Goal: Information Seeking & Learning: Learn about a topic

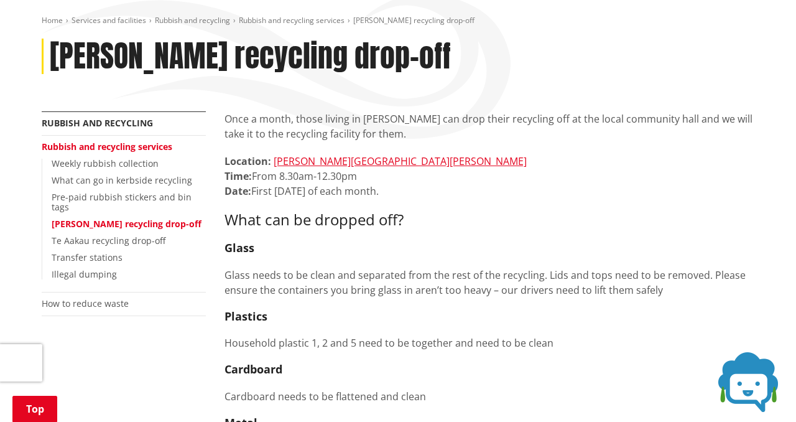
scroll to position [180, 0]
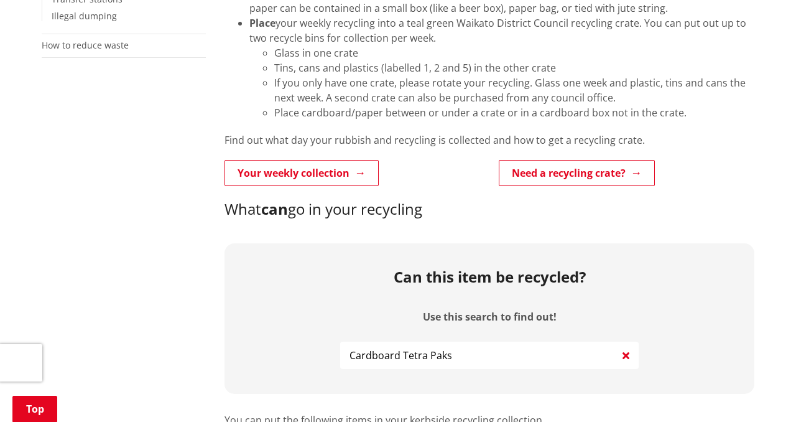
scroll to position [398, 0]
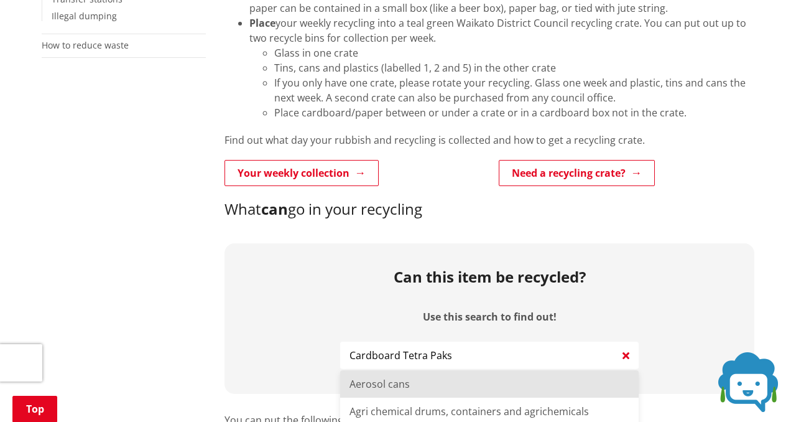
click at [478, 362] on input "Cardboard Tetra Paks" at bounding box center [489, 354] width 298 height 27
type input "C"
click at [450, 383] on li "Toilet paper rolls" at bounding box center [489, 383] width 298 height 27
type input "Toilet paper rolls"
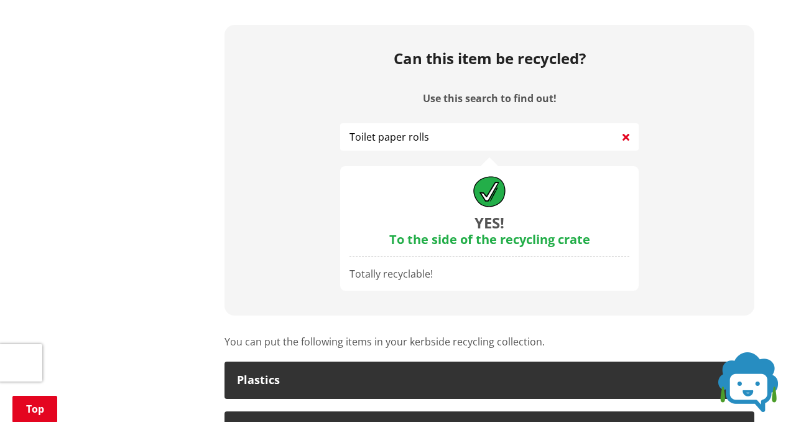
scroll to position [642, 0]
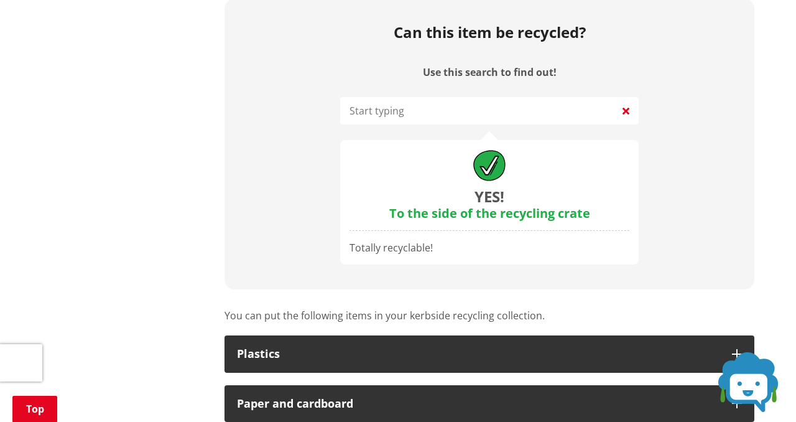
click at [564, 111] on input "Use this search to find out!" at bounding box center [489, 110] width 298 height 27
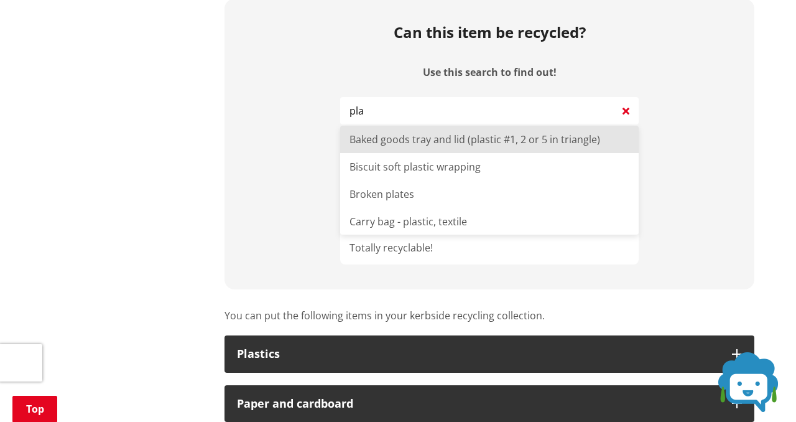
click at [574, 141] on li "Baked goods tray and lid (plastic #1, 2 or 5 in triangle)" at bounding box center [489, 139] width 298 height 27
type input "Baked goods tray and lid (plastic #1, 2 or 5 in triangle)"
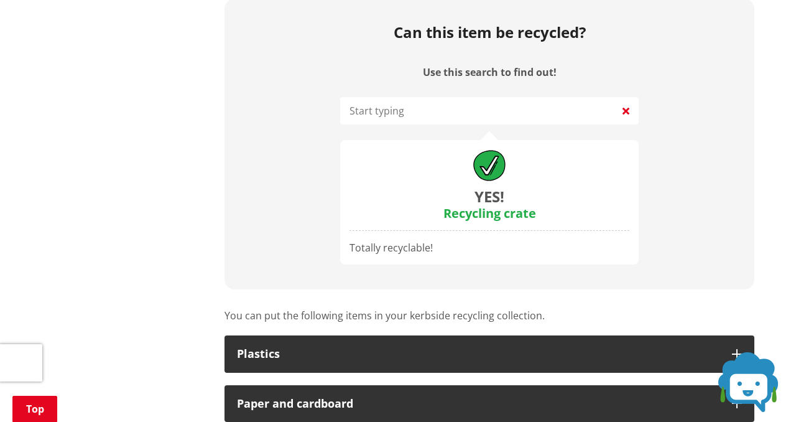
click at [618, 114] on input "Use this search to find out!" at bounding box center [489, 110] width 298 height 27
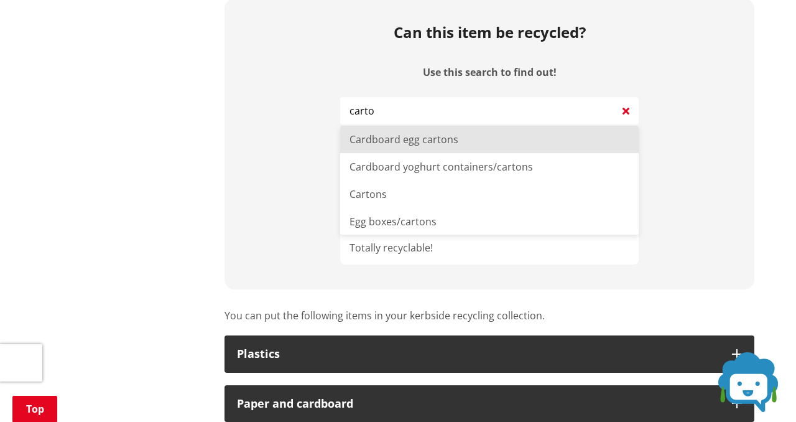
click at [596, 139] on li "Cardboard egg cartons" at bounding box center [489, 139] width 298 height 27
type input "Cardboard egg cartons"
click at [591, 118] on input "Use this search to find out!" at bounding box center [489, 110] width 298 height 27
type input "Baking paper"
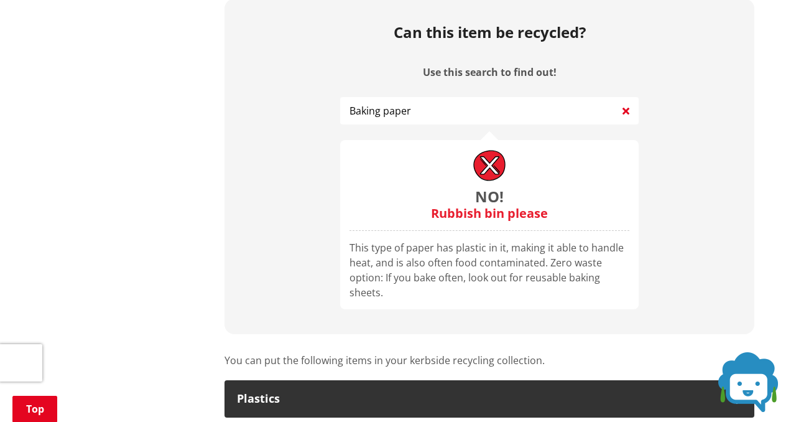
click at [628, 109] on icon at bounding box center [625, 110] width 7 height 15
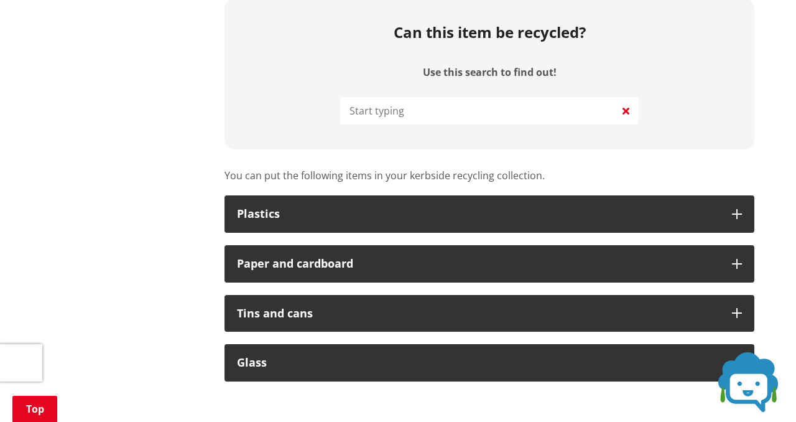
click at [598, 110] on input "Use this search to find out!" at bounding box center [489, 110] width 298 height 27
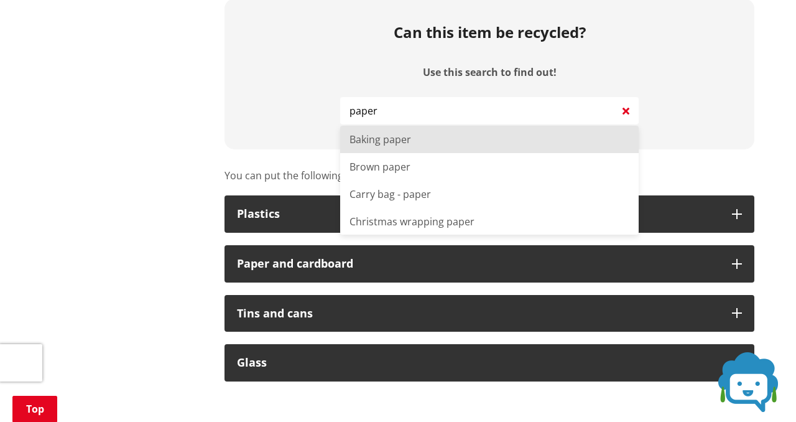
type input "Baking paper"
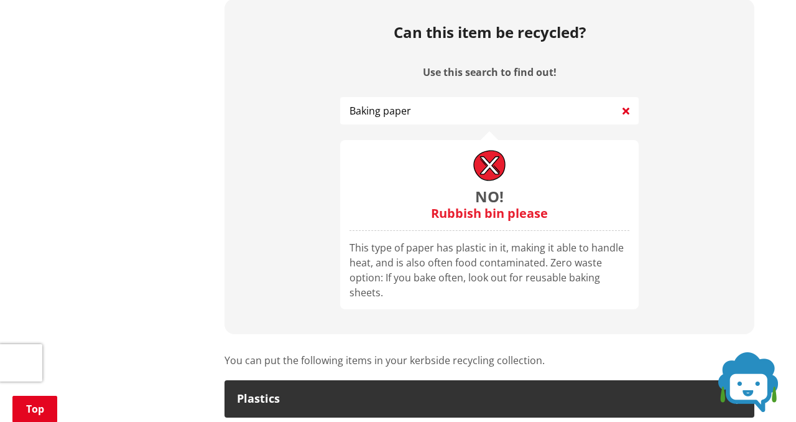
click at [627, 110] on icon at bounding box center [625, 110] width 7 height 15
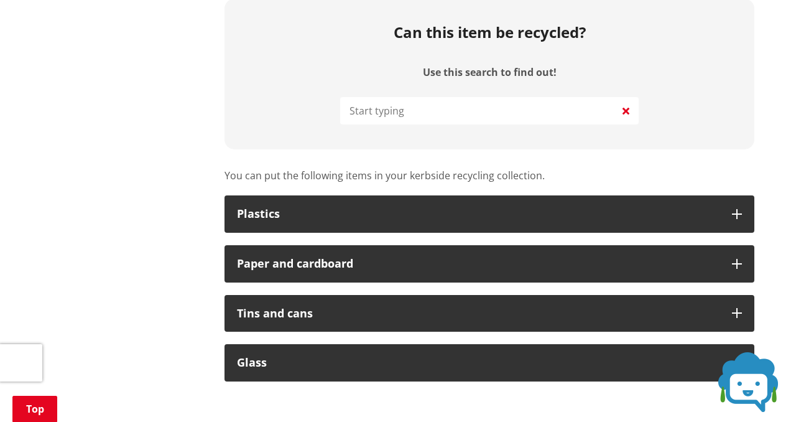
click at [587, 111] on input "Use this search to find out!" at bounding box center [489, 110] width 298 height 27
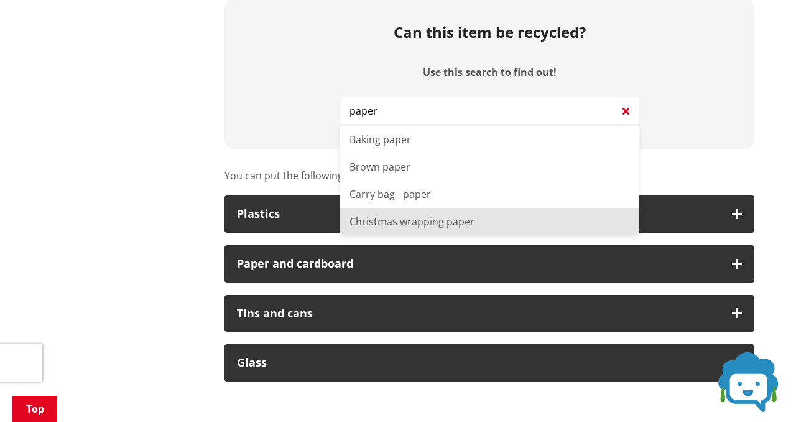
click at [548, 221] on li "Christmas wrapping paper" at bounding box center [489, 221] width 298 height 27
type input "Christmas wrapping paper"
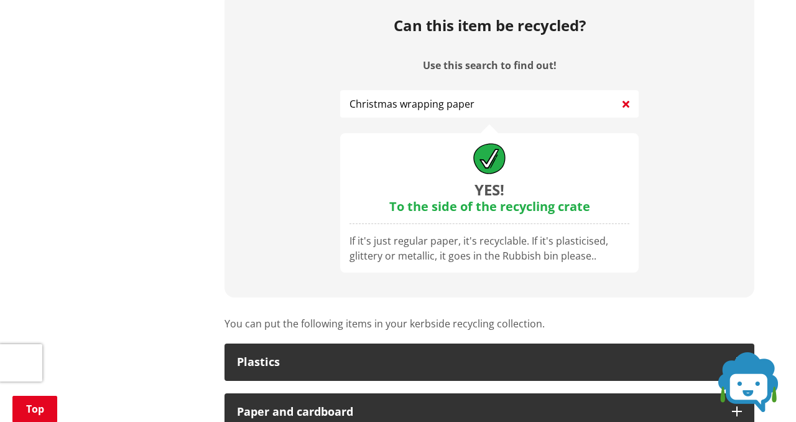
scroll to position [650, 0]
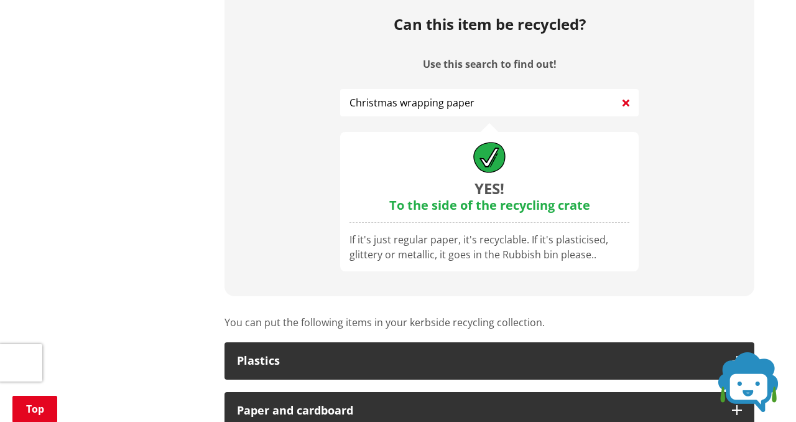
click at [625, 105] on icon at bounding box center [625, 102] width 7 height 15
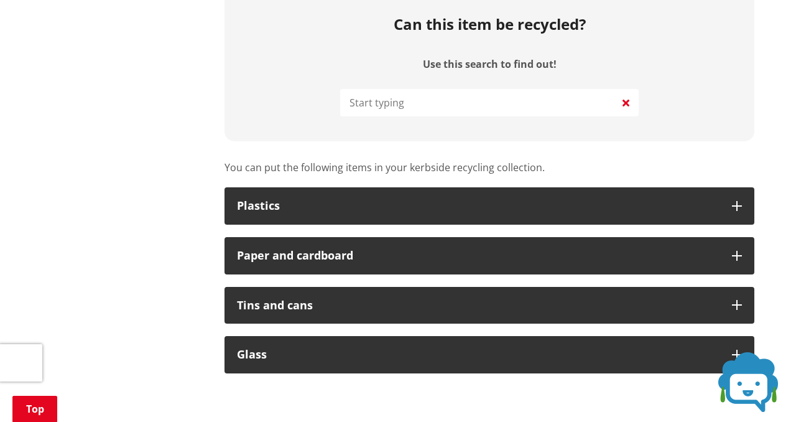
click at [592, 99] on input "Use this search to find out!" at bounding box center [489, 102] width 298 height 27
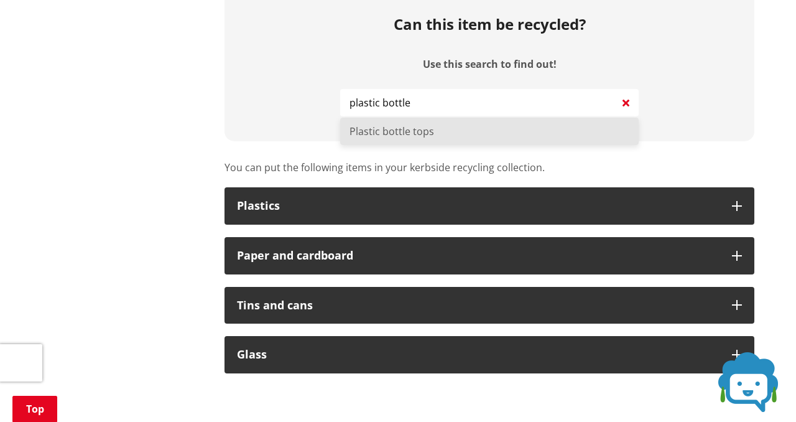
type input "Plastic bottle tops"
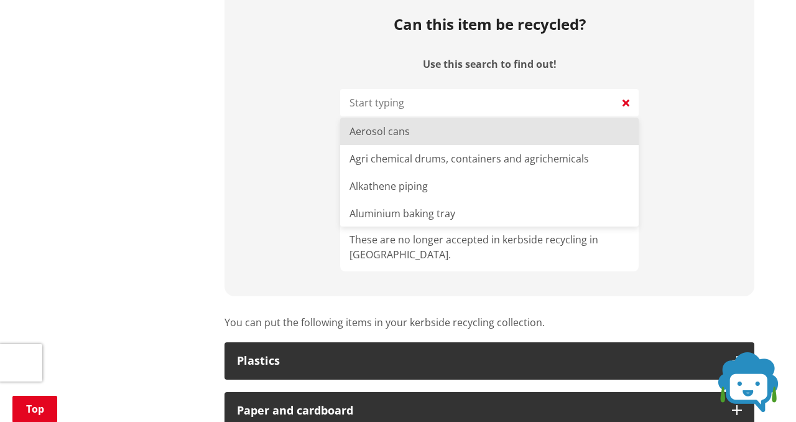
click at [564, 105] on input "Use this search to find out!" at bounding box center [489, 102] width 298 height 27
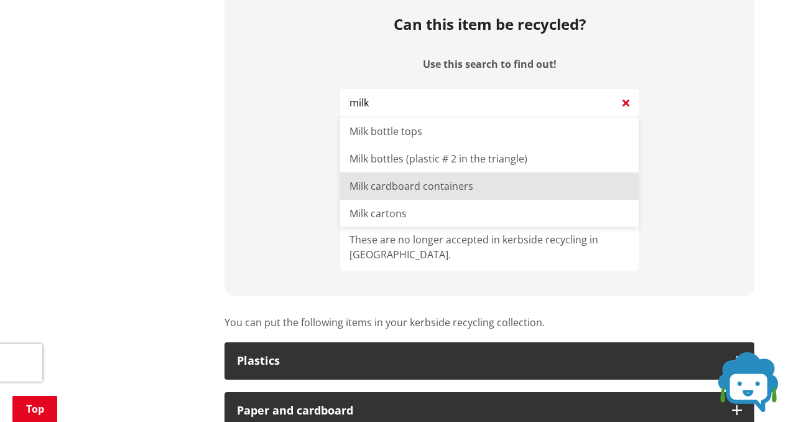
click at [530, 190] on li "Milk cardboard containers" at bounding box center [489, 185] width 298 height 27
type input "Milk cardboard containers"
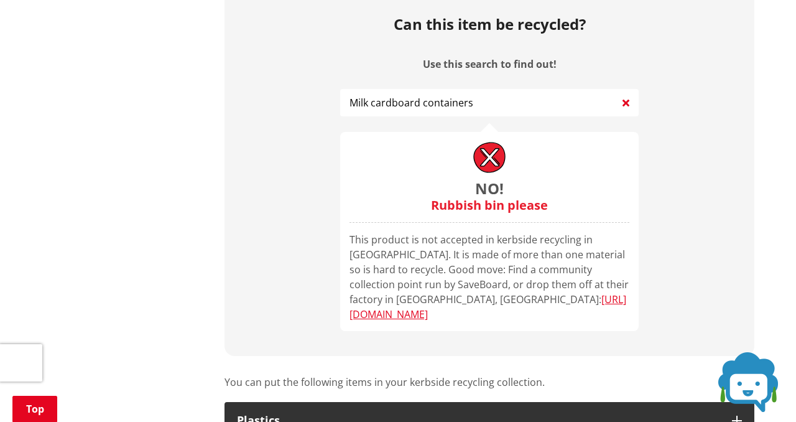
click at [623, 103] on icon at bounding box center [625, 102] width 7 height 15
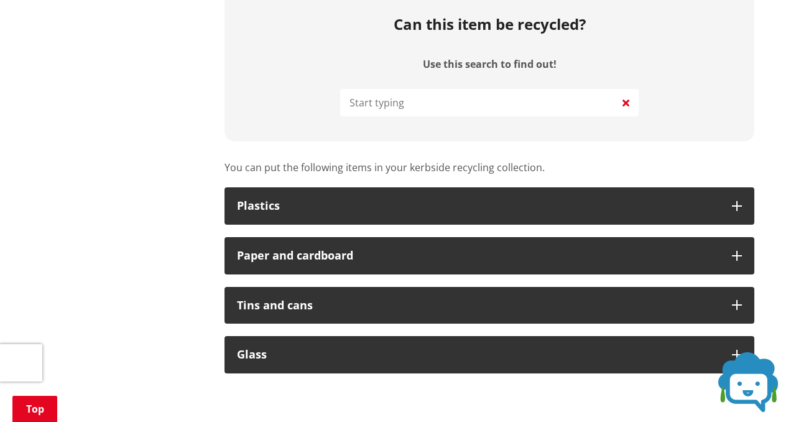
click at [603, 103] on input "Use this search to find out!" at bounding box center [489, 102] width 298 height 27
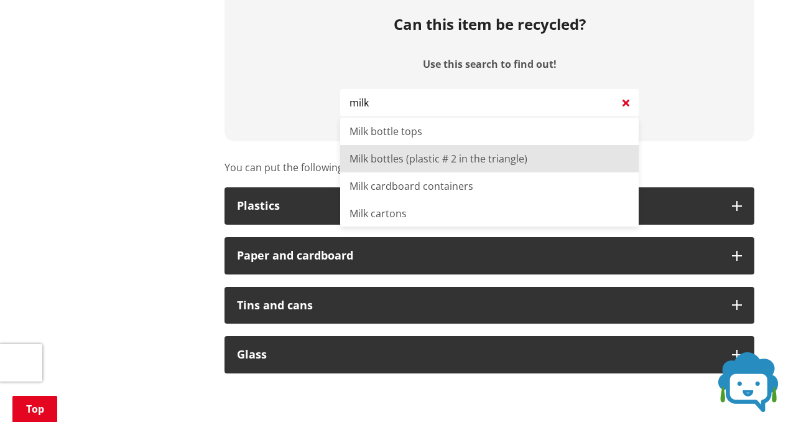
click at [566, 156] on li "Milk bottles (plastic # 2 in the triangle)" at bounding box center [489, 158] width 298 height 27
type input "Milk bottles (plastic # 2 in the triangle)"
